Goal: Task Accomplishment & Management: Complete application form

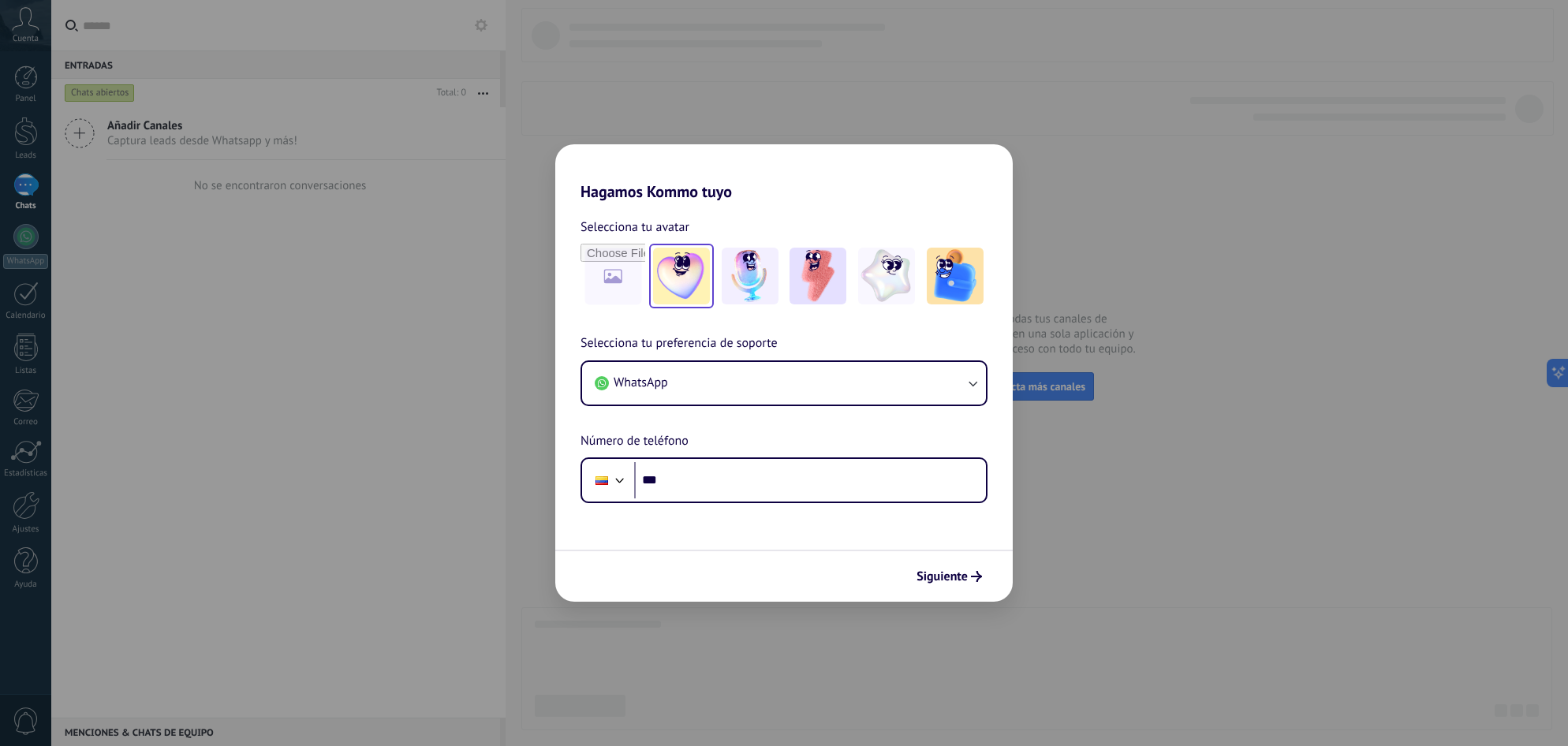
click at [691, 266] on img at bounding box center [682, 276] width 57 height 57
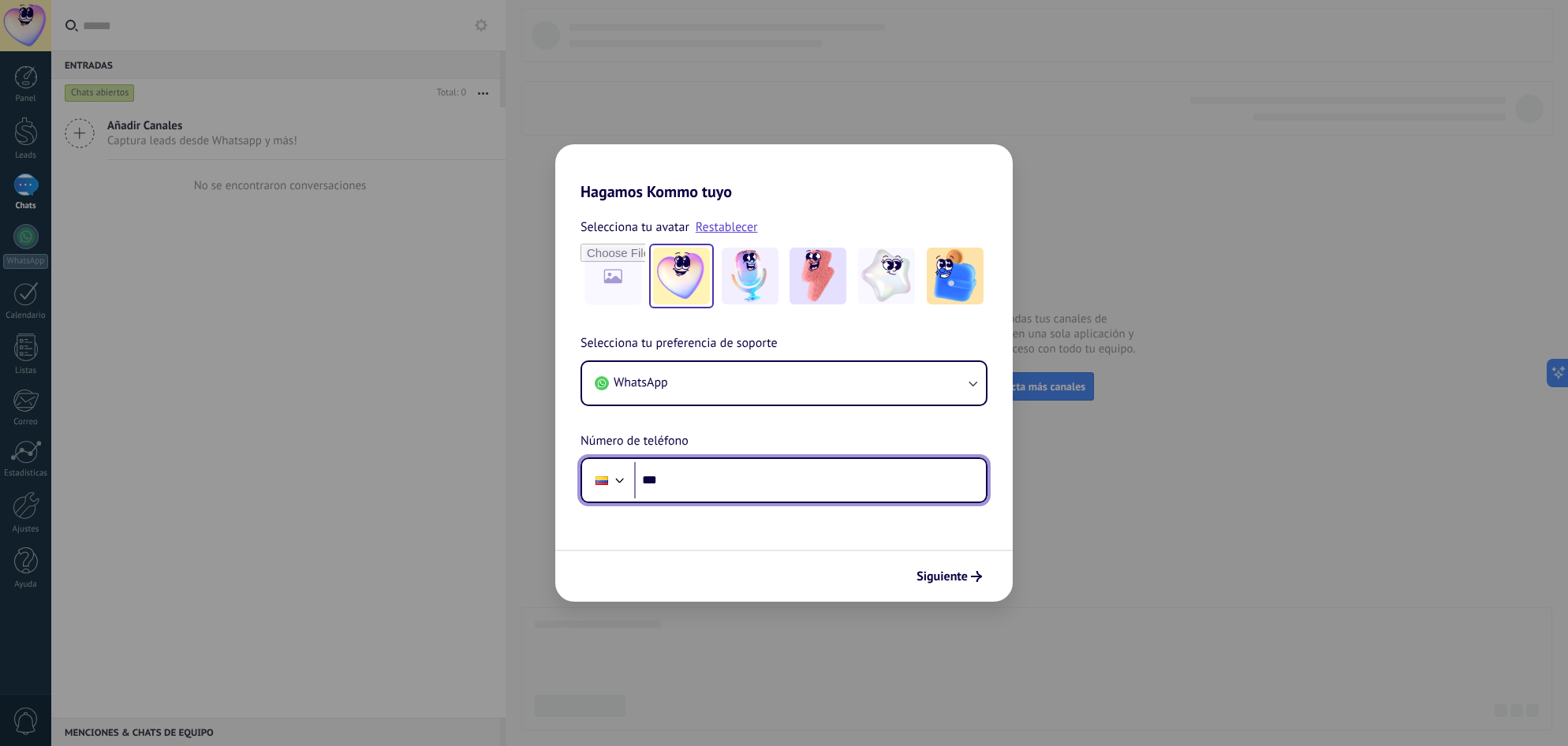
click at [767, 492] on input "***" at bounding box center [810, 480] width 352 height 36
type input "**********"
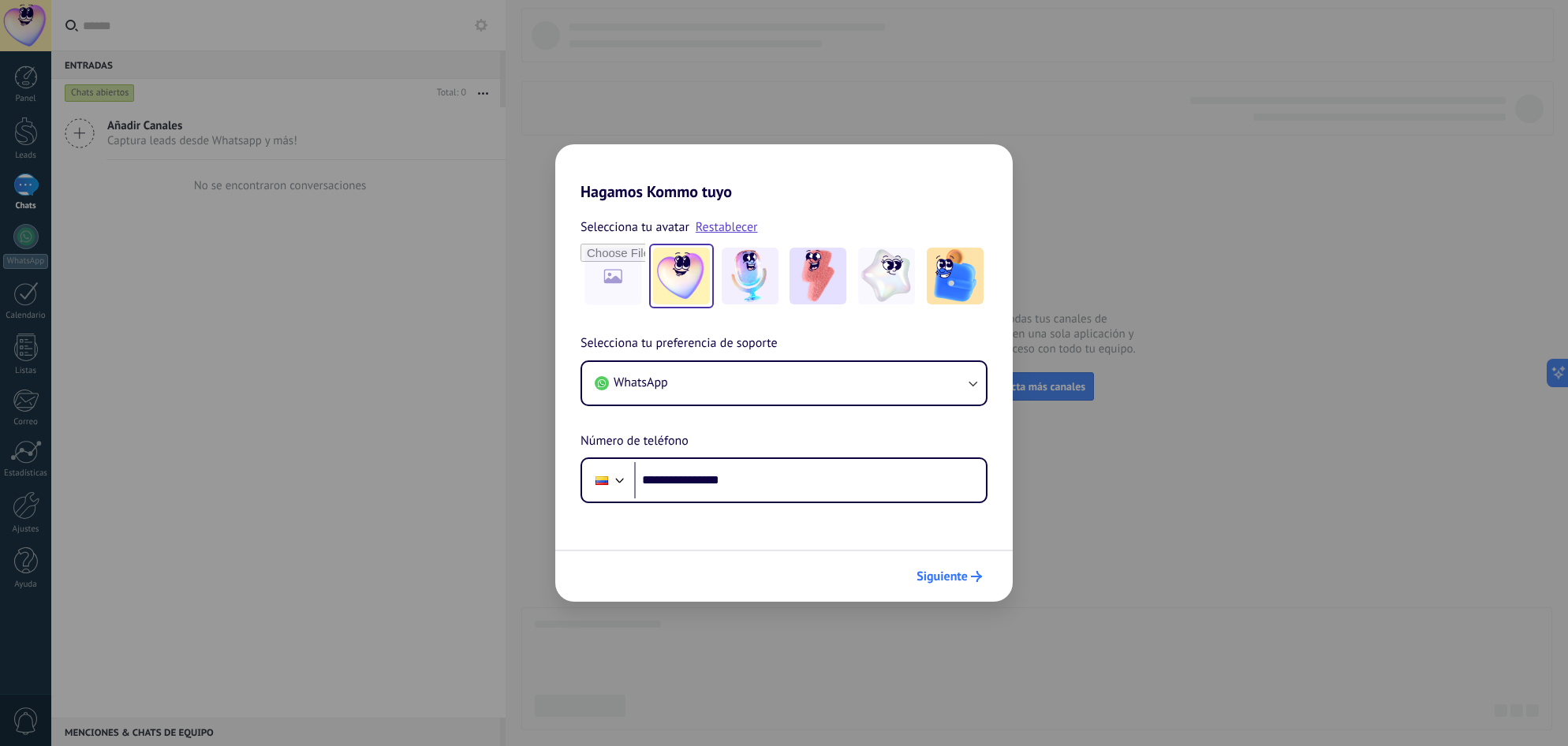
click at [953, 576] on span "Siguiente" at bounding box center [941, 576] width 51 height 11
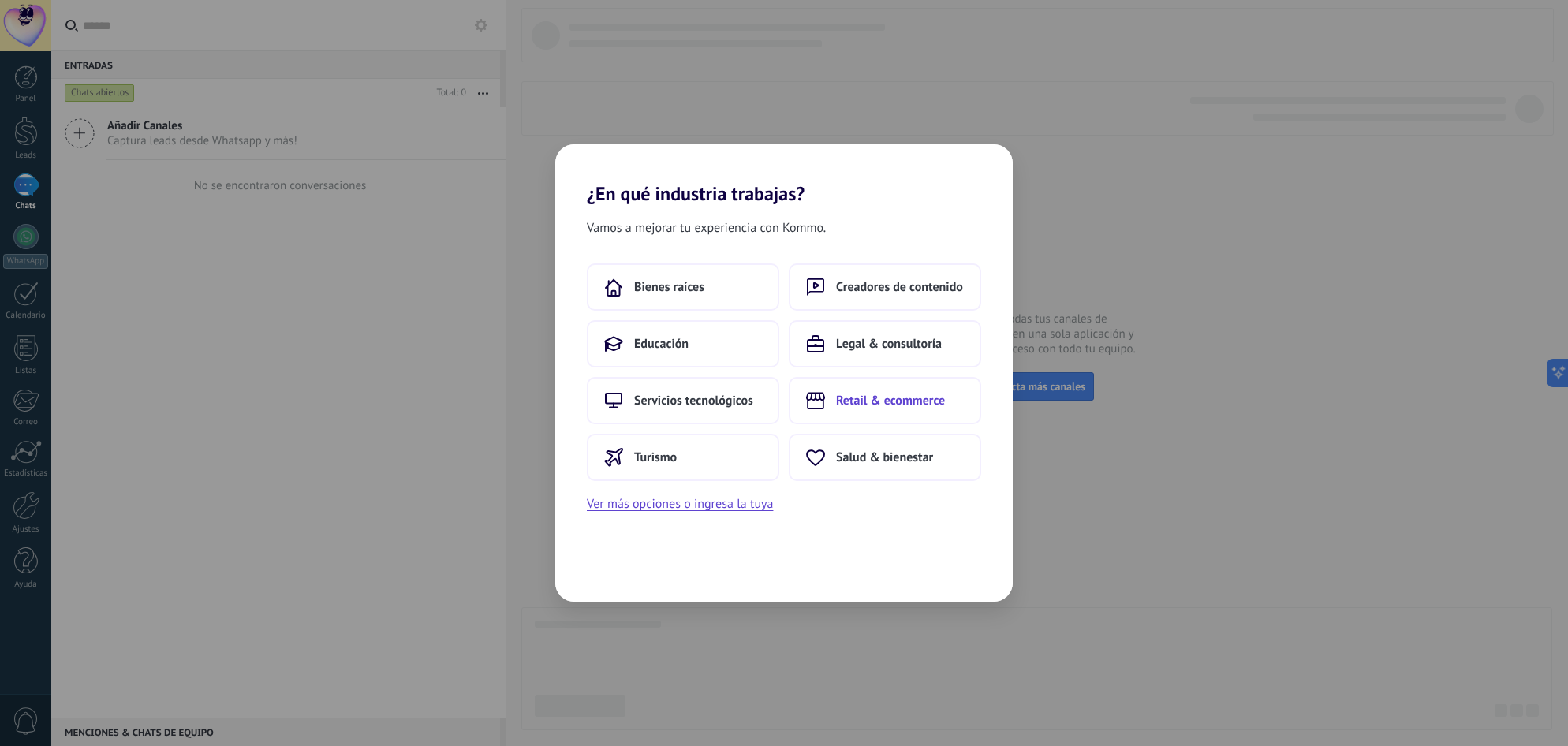
click at [927, 398] on span "Retail & ecommerce" at bounding box center [890, 401] width 109 height 16
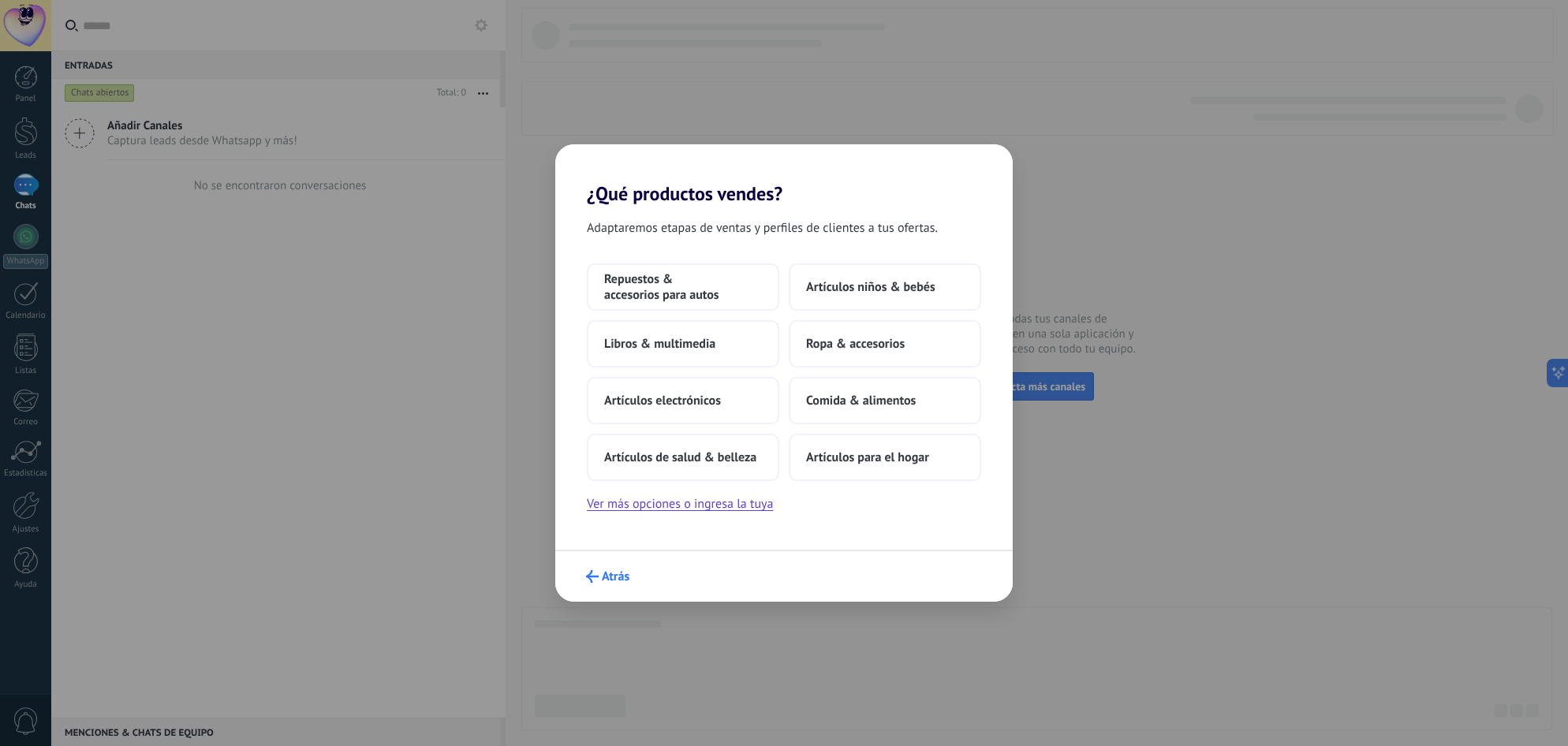
click at [617, 581] on span "Atrás" at bounding box center [615, 576] width 28 height 11
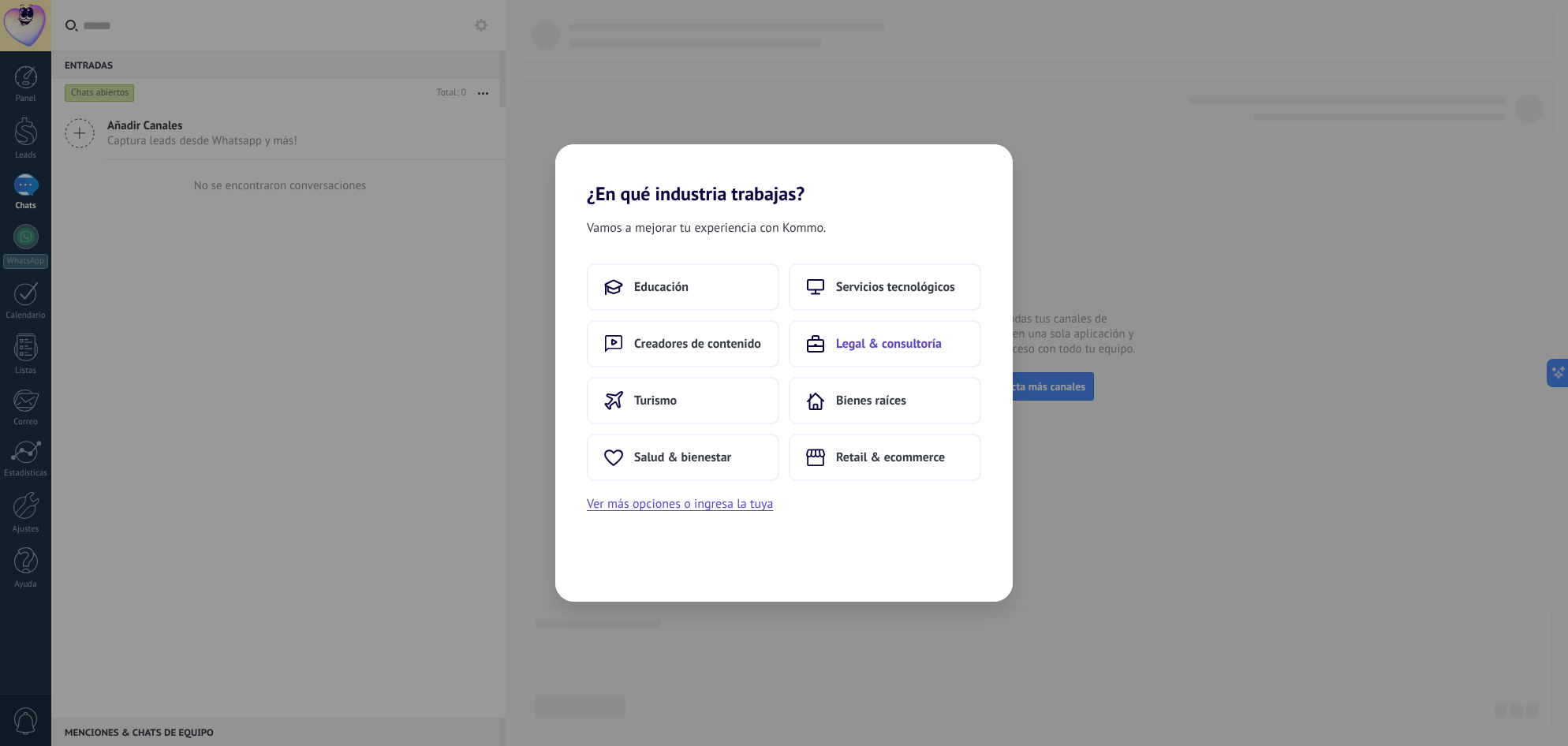
click at [873, 335] on button "Legal & consultoría" at bounding box center [884, 344] width 192 height 48
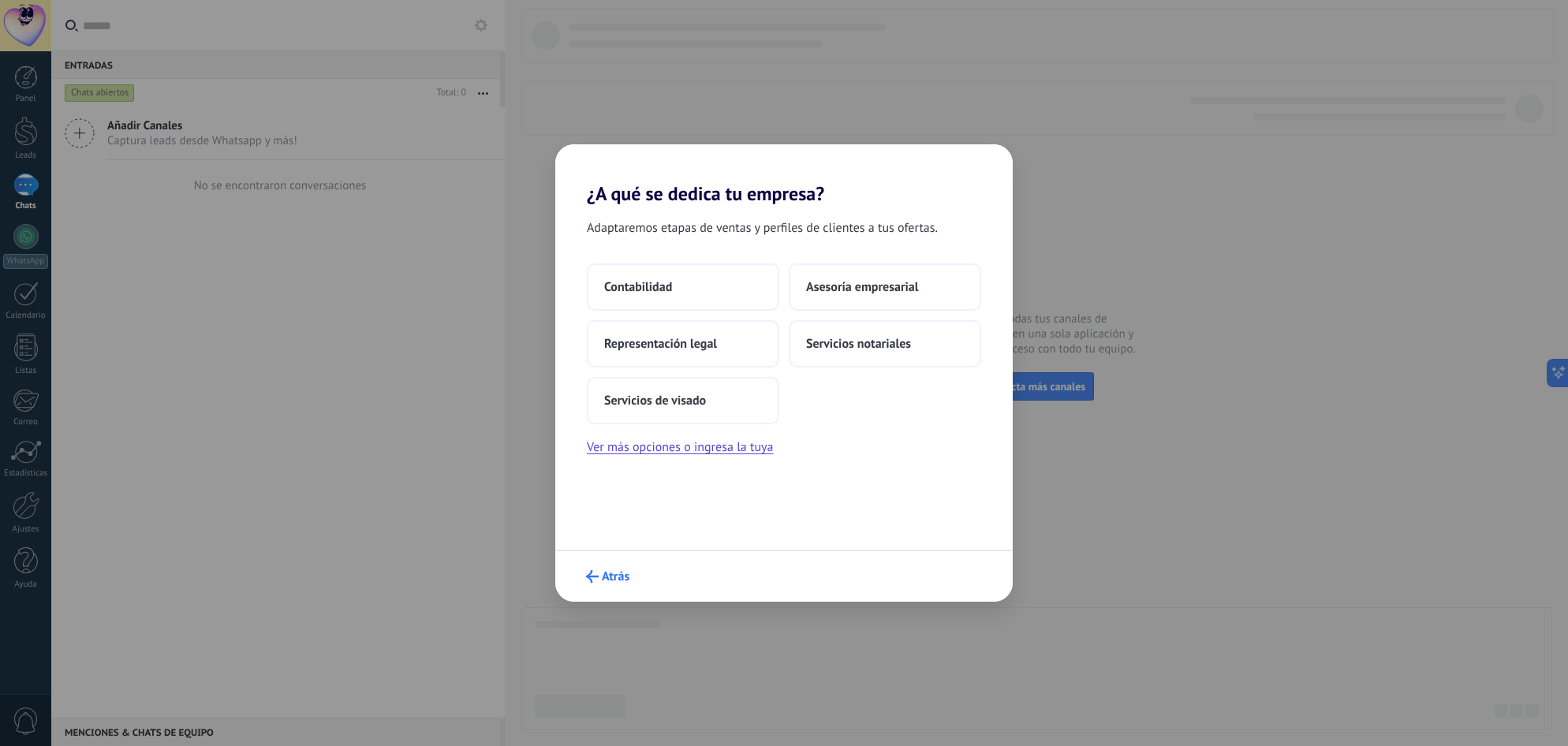
click at [610, 581] on span "Atrás" at bounding box center [615, 576] width 28 height 11
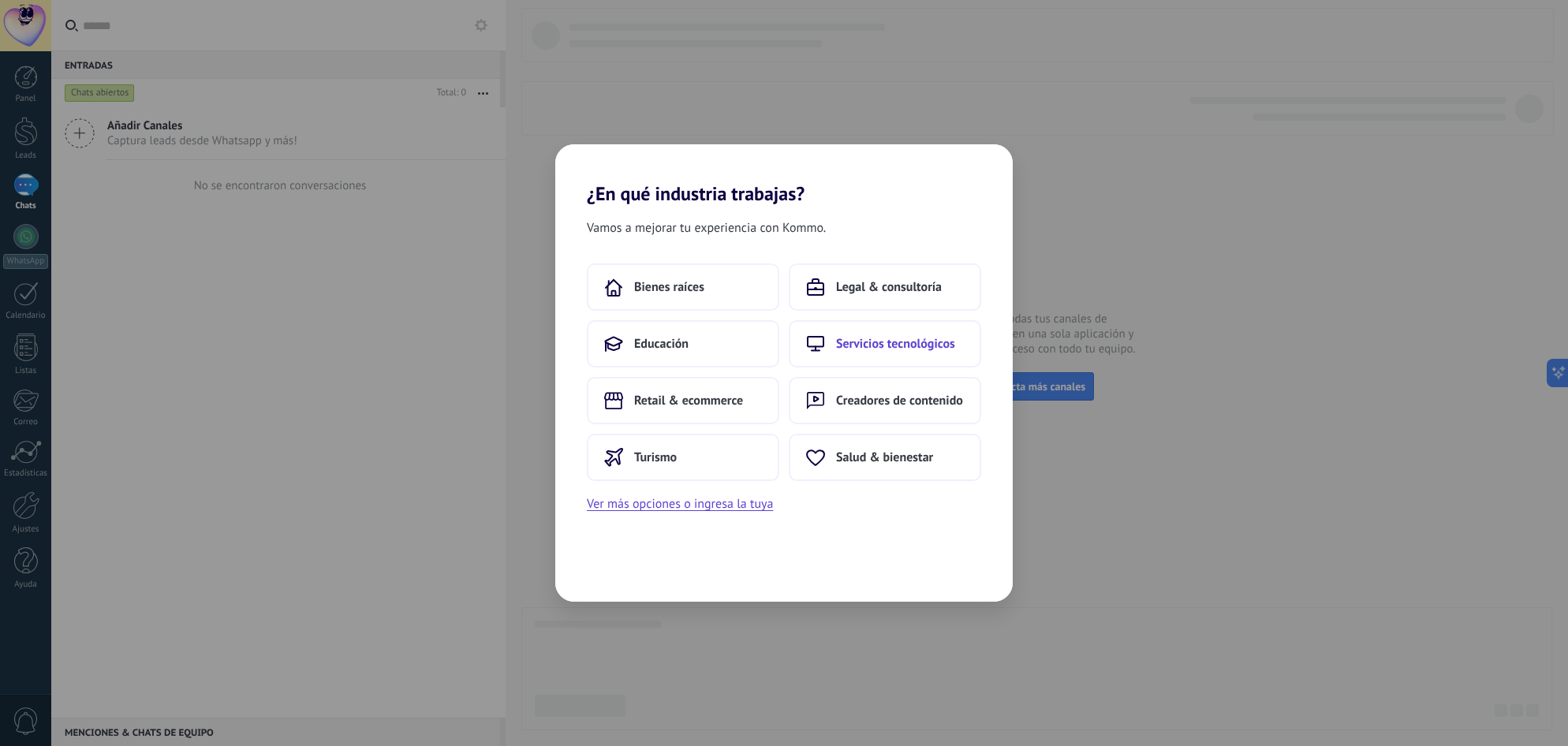
click at [894, 345] on span "Servicios tecnológicos" at bounding box center [896, 344] width 119 height 16
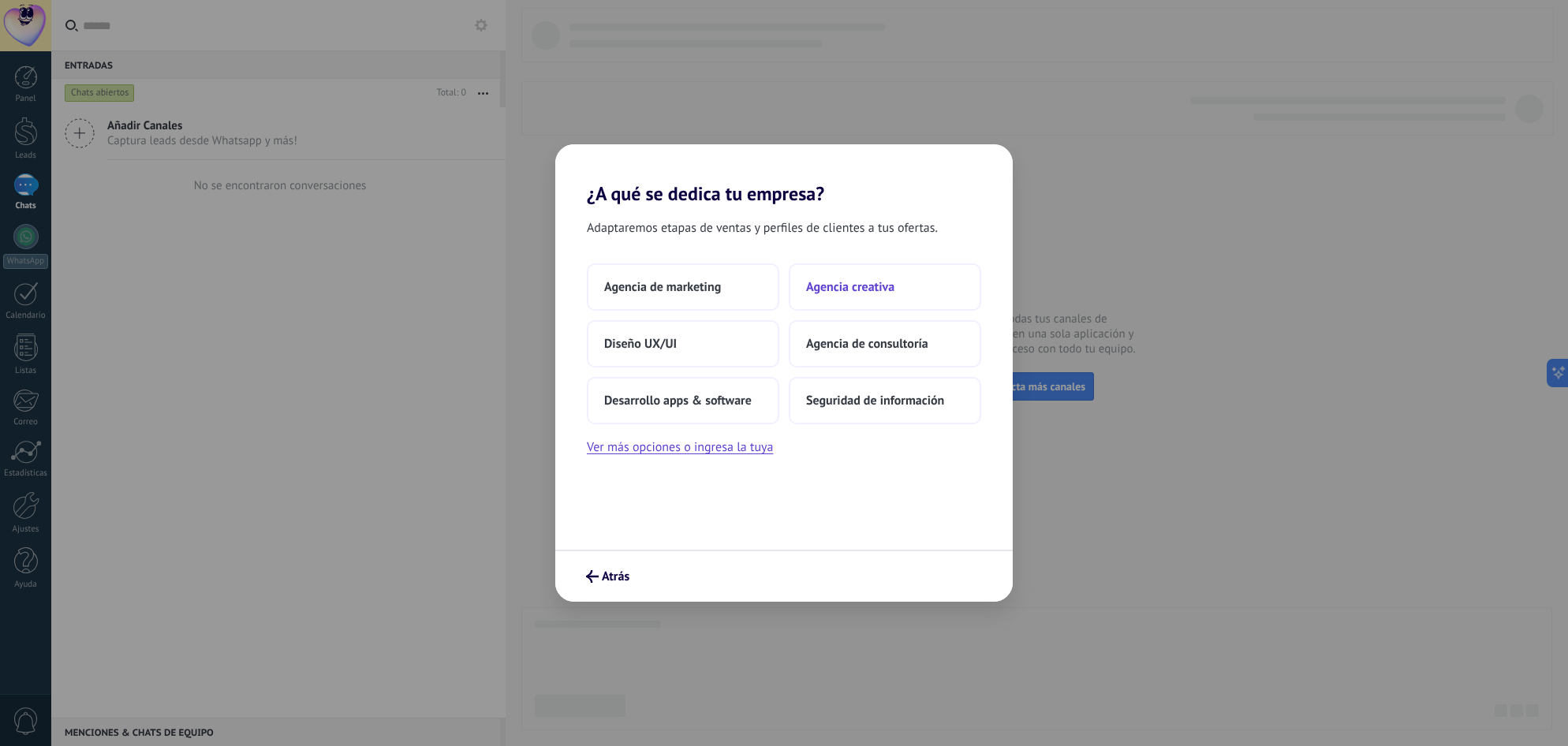
click at [889, 276] on button "Agencia creativa" at bounding box center [884, 286] width 192 height 48
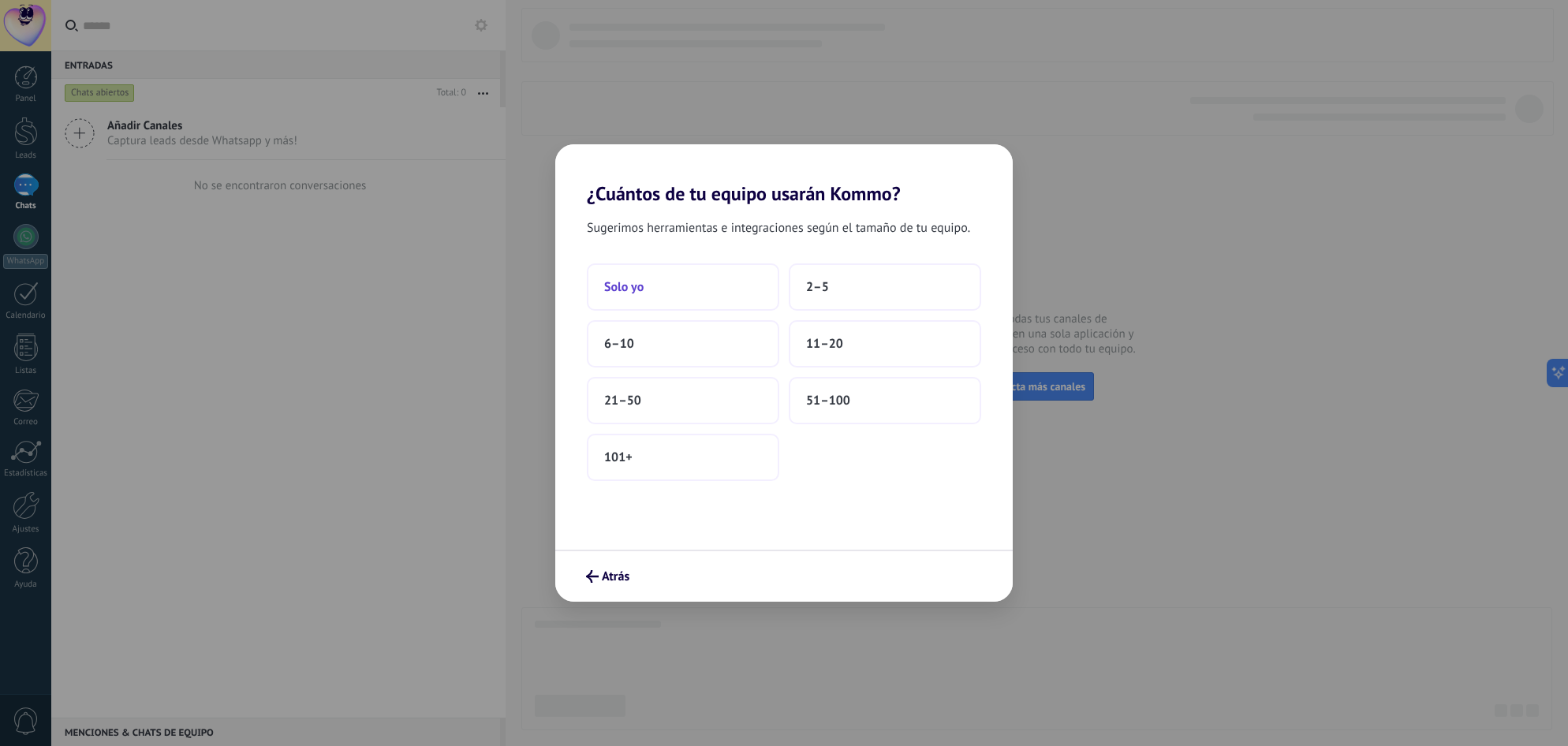
click at [663, 287] on button "Solo yo" at bounding box center [683, 286] width 192 height 48
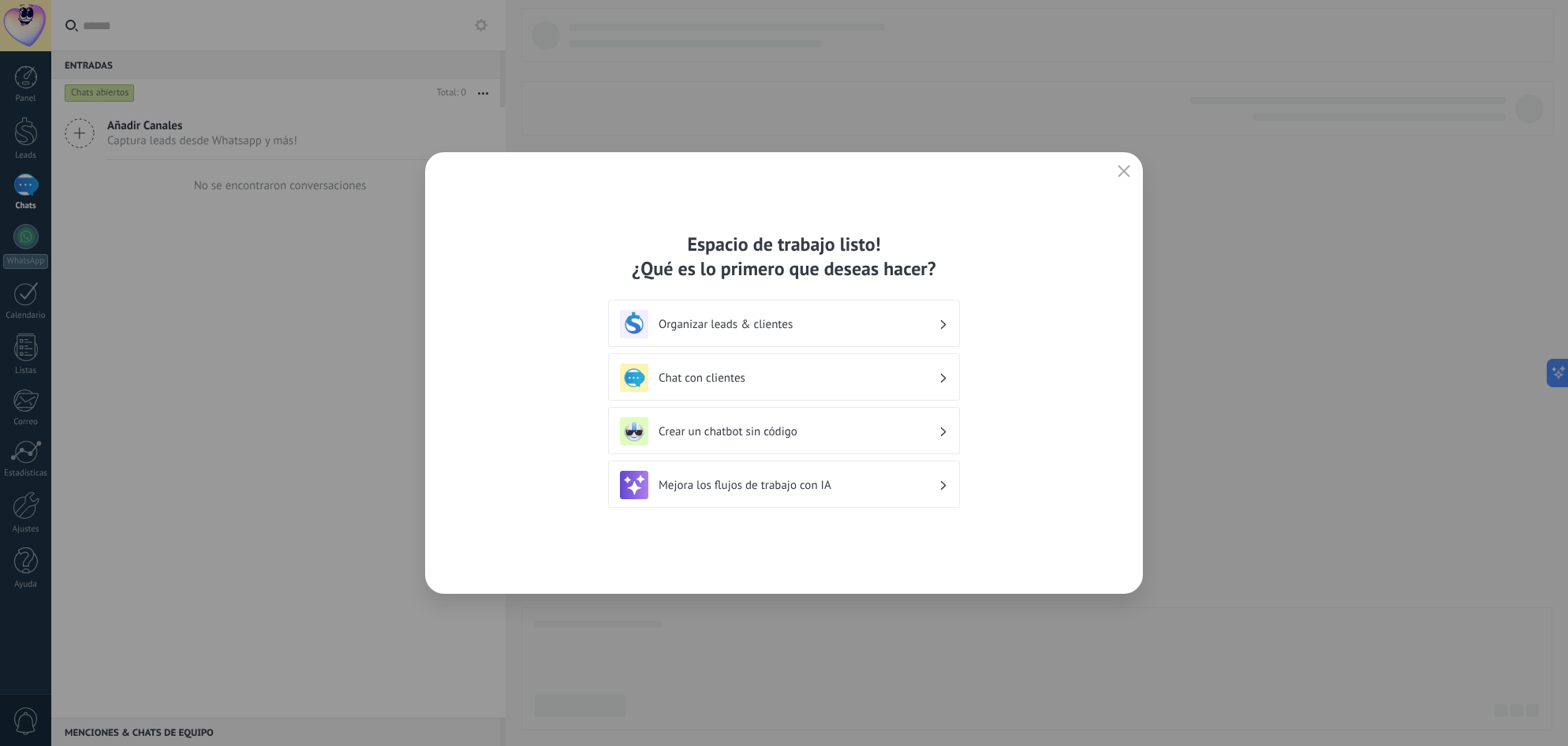
click at [1124, 169] on icon "button" at bounding box center [1124, 170] width 13 height 13
